Goal: Find specific page/section: Find specific page/section

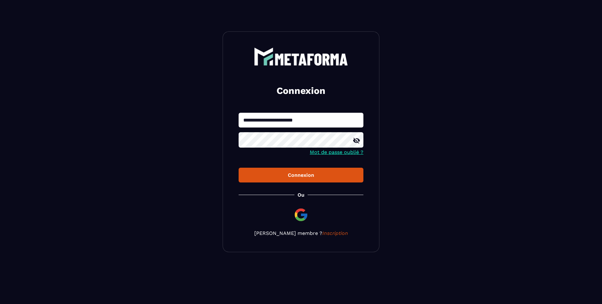
click at [309, 176] on div "Connexion" at bounding box center [301, 175] width 115 height 6
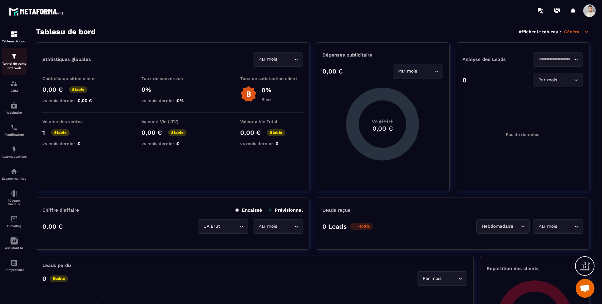
click at [16, 61] on p "Tunnel de vente Site web" at bounding box center [14, 65] width 25 height 9
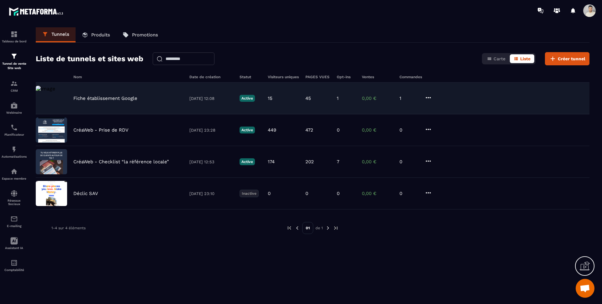
click at [144, 100] on div "Fiche établissement Google" at bounding box center [128, 98] width 110 height 6
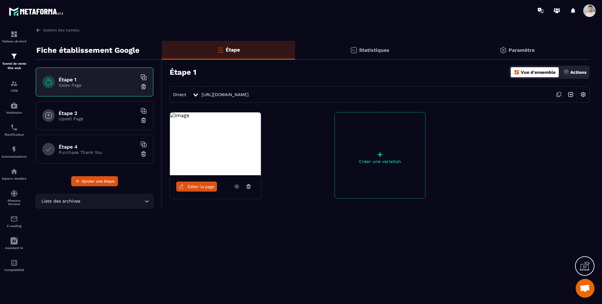
click at [209, 186] on span "Éditer la page" at bounding box center [201, 186] width 27 height 5
